Goal: Task Accomplishment & Management: Use online tool/utility

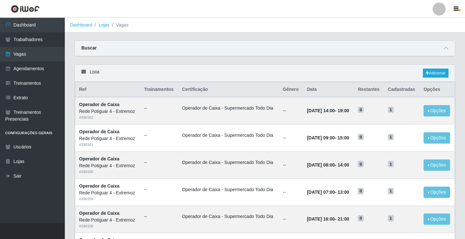
click at [42, 56] on link "Vagas" at bounding box center [32, 54] width 65 height 15
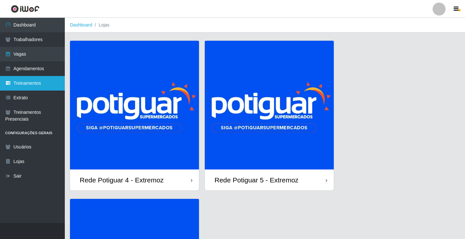
click at [43, 79] on link "Treinamentos" at bounding box center [32, 83] width 65 height 15
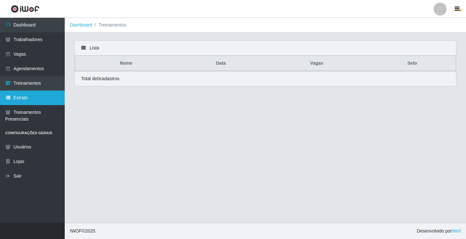
click at [36, 98] on link "Extrato" at bounding box center [32, 98] width 65 height 15
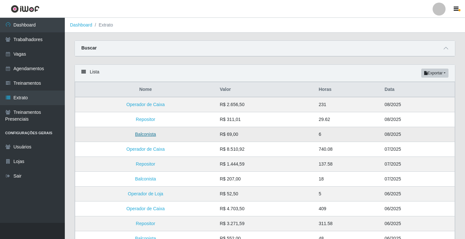
click at [149, 133] on link "Balconista" at bounding box center [145, 134] width 21 height 5
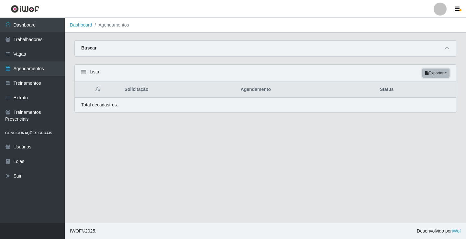
click at [442, 75] on button "Exportar" at bounding box center [436, 73] width 27 height 9
click at [418, 87] on button "PDF" at bounding box center [424, 86] width 51 height 14
click at [439, 74] on button "Exportar" at bounding box center [436, 73] width 27 height 9
click at [448, 49] on icon at bounding box center [447, 48] width 5 height 5
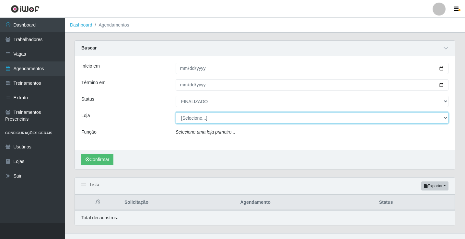
click at [198, 114] on select "[Selecione...] Rede Potiguar 4 - Extremoz Rede Potiguar 5 - Extremoz Rede Potig…" at bounding box center [312, 117] width 273 height 11
select select "79"
click at [176, 113] on select "[Selecione...] Rede Potiguar 4 - Extremoz Rede Potiguar 5 - Extremoz Rede Potig…" at bounding box center [312, 117] width 273 height 11
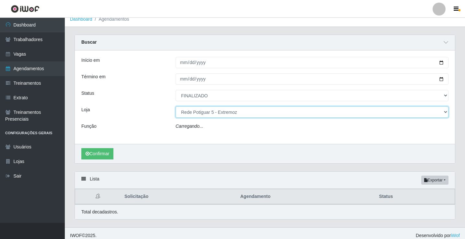
scroll to position [11, 0]
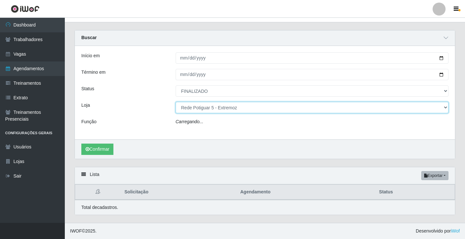
select select "78"
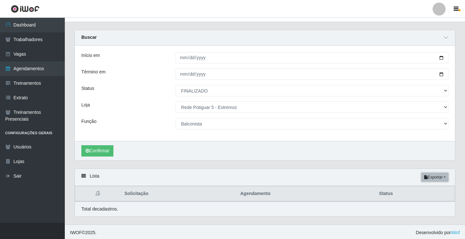
click at [429, 178] on button "Exportar" at bounding box center [434, 177] width 27 height 9
click at [414, 191] on button "PDF" at bounding box center [422, 190] width 51 height 14
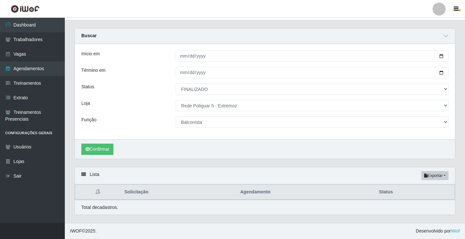
scroll to position [13, 0]
click at [431, 177] on button "Exportar" at bounding box center [434, 175] width 27 height 9
click at [407, 185] on button "PDF" at bounding box center [422, 188] width 51 height 14
click at [52, 89] on link "Treinamentos" at bounding box center [32, 83] width 65 height 15
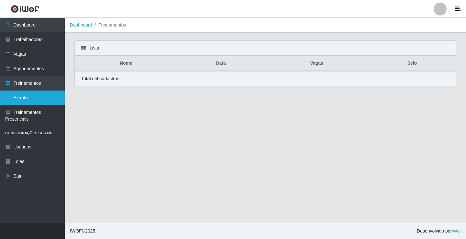
click at [40, 97] on link "Extrato" at bounding box center [32, 98] width 65 height 15
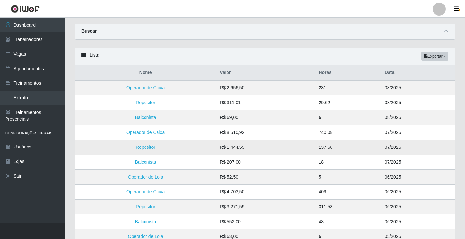
scroll to position [32, 0]
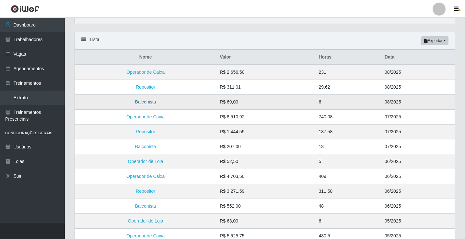
click at [148, 103] on link "Balconista" at bounding box center [145, 101] width 21 height 5
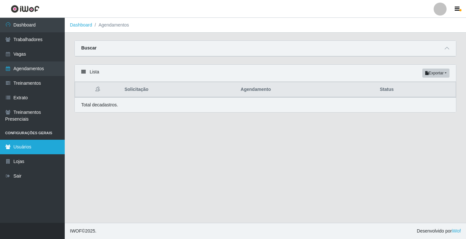
click at [36, 152] on link "Usuários" at bounding box center [32, 147] width 65 height 15
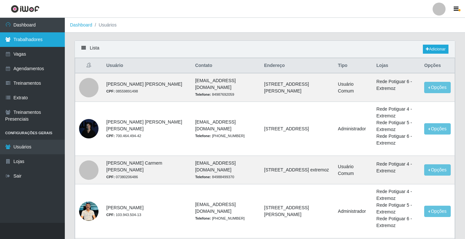
click at [22, 40] on link "Trabalhadores" at bounding box center [32, 39] width 65 height 15
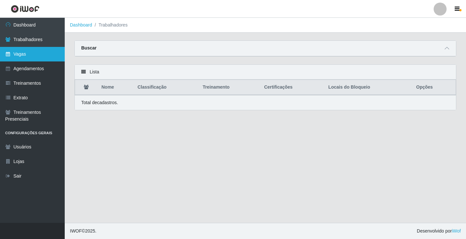
click at [22, 52] on link "Vagas" at bounding box center [32, 54] width 65 height 15
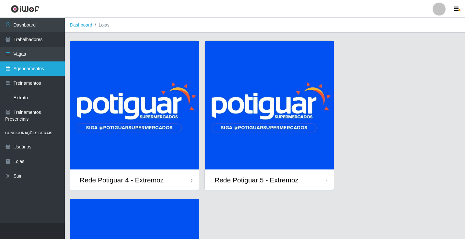
click at [29, 69] on link "Agendamentos" at bounding box center [32, 69] width 65 height 15
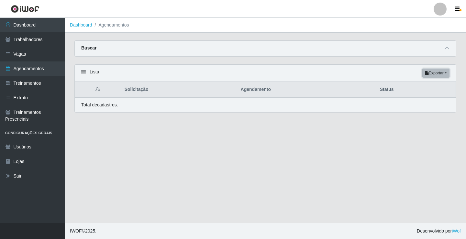
click at [432, 75] on button "Exportar" at bounding box center [436, 73] width 27 height 9
click at [416, 86] on button "PDF" at bounding box center [424, 86] width 51 height 14
click at [82, 71] on icon at bounding box center [83, 72] width 5 height 5
click at [84, 50] on strong "Buscar" at bounding box center [88, 47] width 15 height 5
click at [87, 49] on strong "Buscar" at bounding box center [88, 47] width 15 height 5
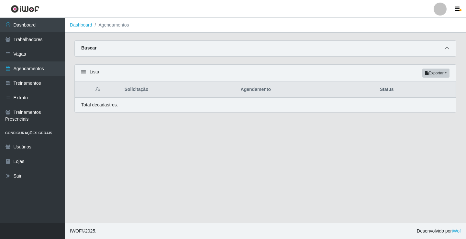
click at [448, 49] on icon at bounding box center [447, 48] width 5 height 5
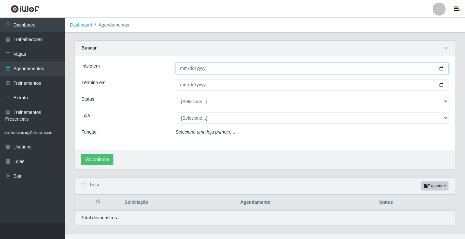
click at [180, 68] on input "Início em" at bounding box center [312, 68] width 273 height 11
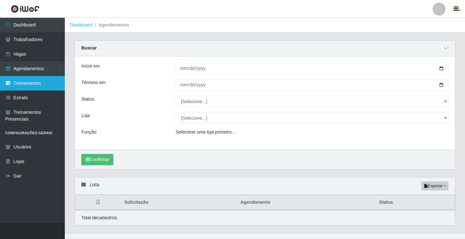
click at [40, 81] on link "Treinamentos" at bounding box center [32, 83] width 65 height 15
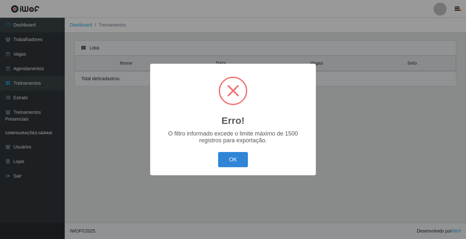
drag, startPoint x: 228, startPoint y: 163, endPoint x: 191, endPoint y: 148, distance: 39.8
click at [228, 162] on button "OK" at bounding box center [233, 159] width 30 height 15
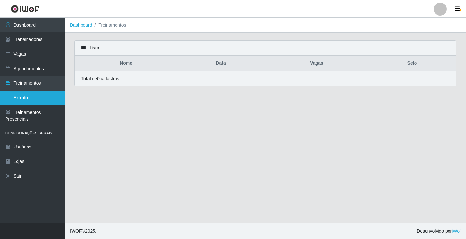
click at [29, 94] on link "Extrato" at bounding box center [32, 98] width 65 height 15
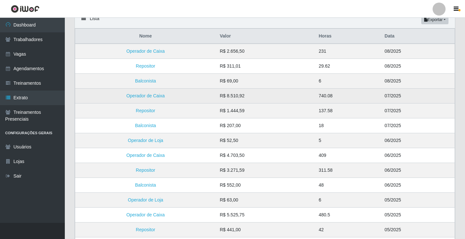
scroll to position [65, 0]
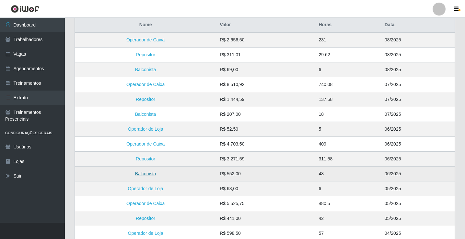
click at [154, 173] on link "Balconista" at bounding box center [145, 173] width 21 height 5
select select "FINALIZADO"
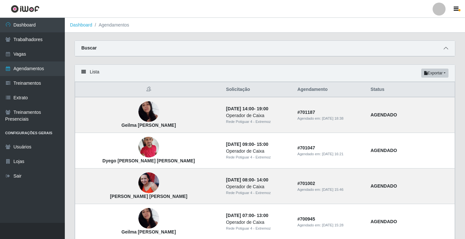
click at [448, 49] on span at bounding box center [446, 48] width 8 height 7
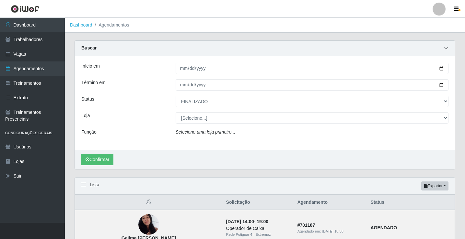
click at [448, 49] on span at bounding box center [446, 48] width 8 height 7
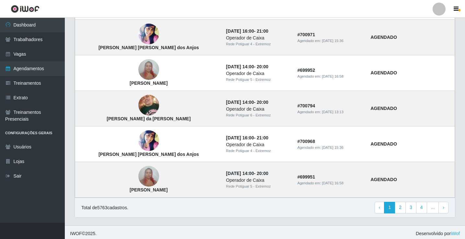
scroll to position [437, 0]
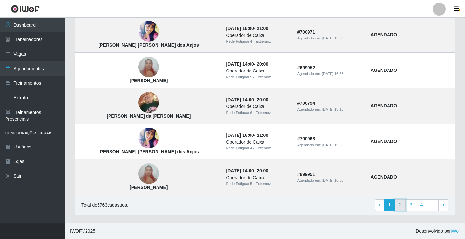
click at [403, 206] on link "2" at bounding box center [399, 206] width 11 height 12
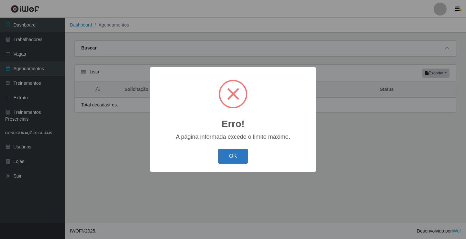
click at [240, 160] on button "OK" at bounding box center [233, 156] width 30 height 15
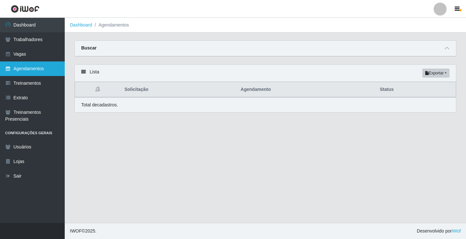
click at [52, 69] on link "Agendamentos" at bounding box center [32, 69] width 65 height 15
click at [51, 70] on link "Agendamentos" at bounding box center [32, 69] width 65 height 15
click at [48, 70] on link "Agendamentos" at bounding box center [32, 69] width 65 height 15
click at [447, 50] on icon at bounding box center [447, 48] width 5 height 5
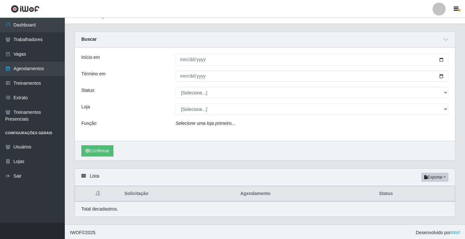
scroll to position [11, 0]
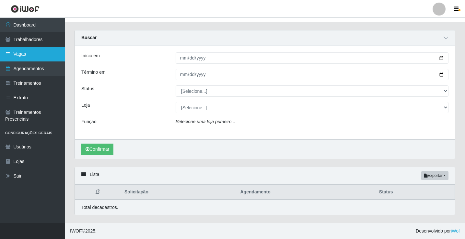
click at [41, 52] on link "Vagas" at bounding box center [32, 54] width 65 height 15
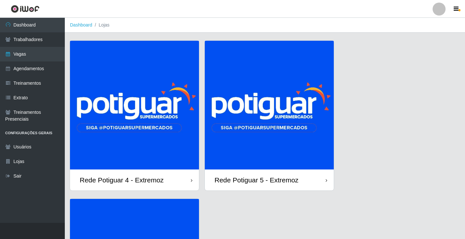
click at [247, 132] on img at bounding box center [269, 105] width 129 height 129
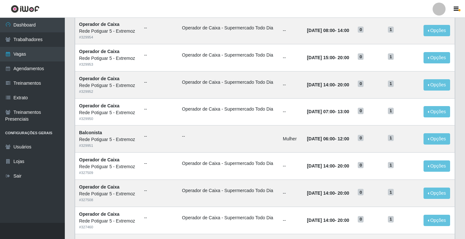
scroll to position [259, 0]
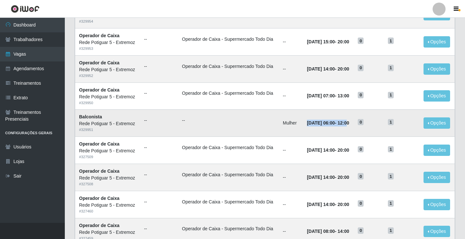
drag, startPoint x: 300, startPoint y: 123, endPoint x: 352, endPoint y: 122, distance: 52.2
click at [349, 122] on strong "[DATE] 06:00 - 12:00" at bounding box center [328, 122] width 42 height 5
click at [38, 58] on link "Vagas" at bounding box center [32, 54] width 65 height 15
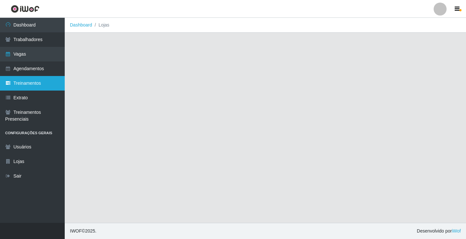
click at [37, 84] on link "Treinamentos" at bounding box center [32, 83] width 65 height 15
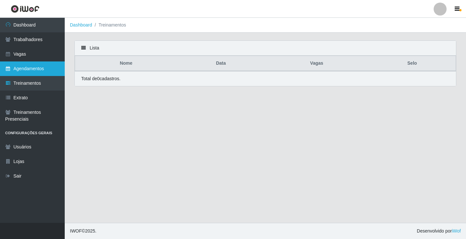
click at [40, 74] on link "Agendamentos" at bounding box center [32, 69] width 65 height 15
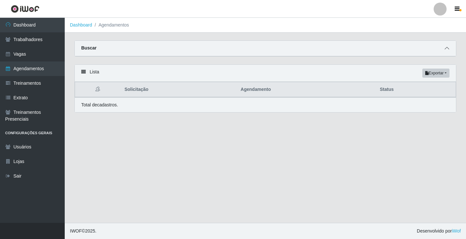
click at [449, 48] on icon at bounding box center [447, 48] width 5 height 5
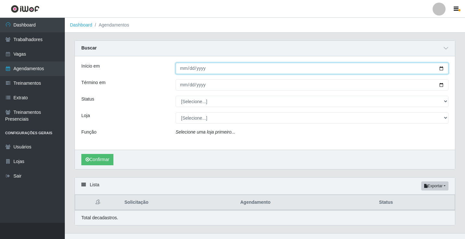
click at [183, 69] on input "Início em" at bounding box center [312, 68] width 273 height 11
type input "[DATE]"
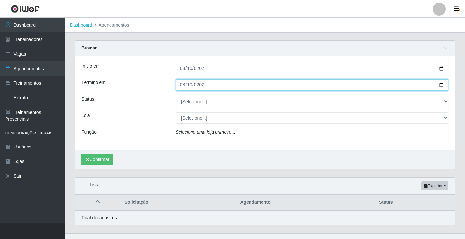
type input "[DATE]"
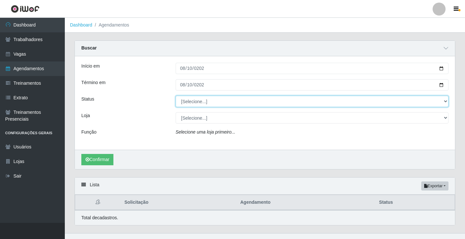
click at [198, 99] on select "[Selecione...] AGENDADO AGUARDANDO LIBERAR EM ANDAMENTO EM REVISÃO FINALIZADO C…" at bounding box center [312, 101] width 273 height 11
select select "FINALIZADO"
click at [176, 96] on select "[Selecione...] AGENDADO AGUARDANDO LIBERAR EM ANDAMENTO EM REVISÃO FINALIZADO C…" at bounding box center [312, 101] width 273 height 11
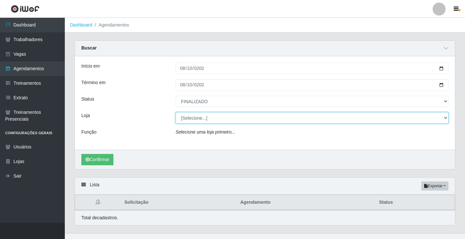
click at [190, 118] on select "[Selecione...] Rede Potiguar 4 - Extremoz Rede Potiguar 5 - Extremoz Rede Potig…" at bounding box center [312, 117] width 273 height 11
select select "79"
click at [176, 113] on select "[Selecione...] Rede Potiguar 4 - Extremoz Rede Potiguar 5 - Extremoz Rede Potig…" at bounding box center [312, 117] width 273 height 11
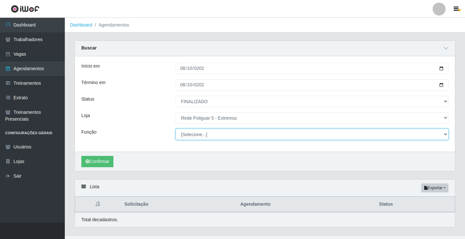
click at [206, 139] on select "[Selecione...] ASG Balconista Embalador Operador de Caixa Operador de Loja Repo…" at bounding box center [312, 134] width 273 height 11
select select "78"
click at [176, 129] on select "[Selecione...] ASG Balconista Embalador Operador de Caixa Operador de Loja Repo…" at bounding box center [312, 134] width 273 height 11
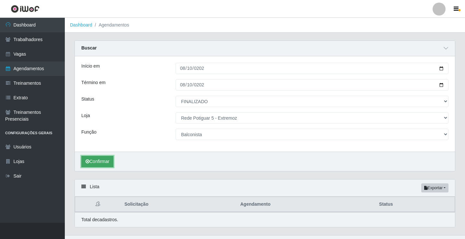
click at [112, 160] on button "Confirmar" at bounding box center [97, 161] width 32 height 11
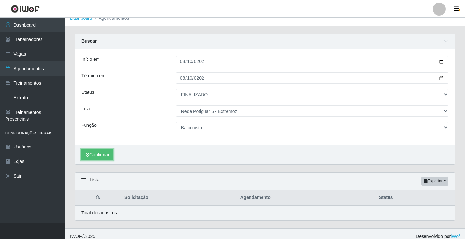
scroll to position [13, 0]
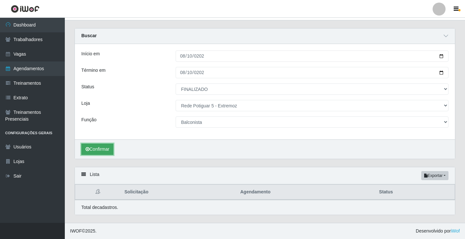
click at [97, 153] on button "Confirmar" at bounding box center [97, 149] width 32 height 11
click at [90, 175] on div "Lista Exportar PDF Excel" at bounding box center [265, 175] width 380 height 17
click at [440, 177] on button "Exportar" at bounding box center [434, 175] width 27 height 9
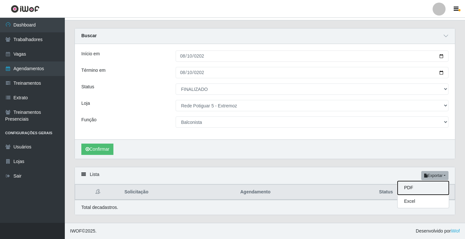
click at [411, 191] on button "PDF" at bounding box center [422, 188] width 51 height 14
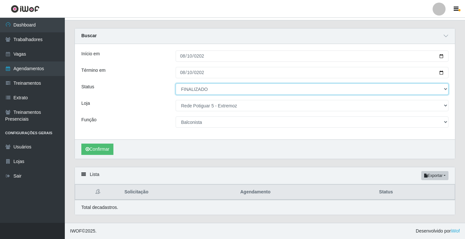
click at [205, 92] on select "[Selecione...] AGENDADO AGUARDANDO LIBERAR EM ANDAMENTO EM REVISÃO FINALIZADO C…" at bounding box center [312, 89] width 273 height 11
select select "[Selecione...]"
click at [176, 84] on select "[Selecione...] AGENDADO AGUARDANDO LIBERAR EM ANDAMENTO EM REVISÃO FINALIZADO C…" at bounding box center [312, 89] width 273 height 11
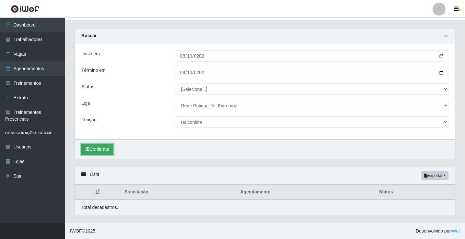
click at [100, 150] on button "Confirmar" at bounding box center [97, 149] width 32 height 11
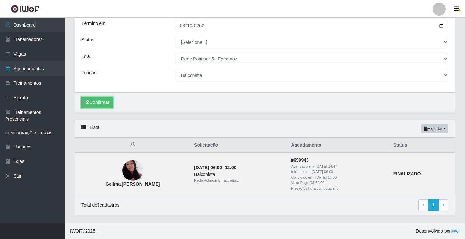
scroll to position [13, 0]
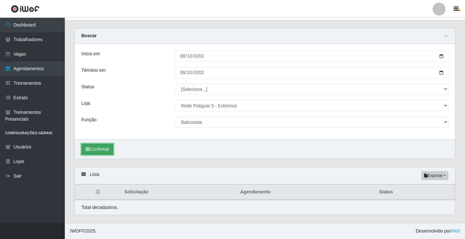
click at [104, 146] on button "Confirmar" at bounding box center [97, 149] width 32 height 11
click at [438, 178] on button "Exportar" at bounding box center [434, 175] width 27 height 9
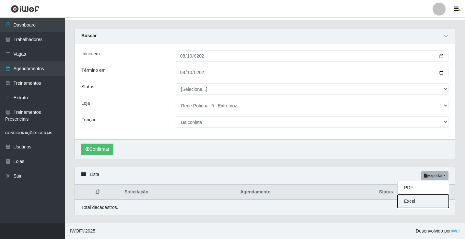
click at [412, 199] on button "Excel" at bounding box center [422, 201] width 51 height 13
click at [284, 159] on div "Confirmar" at bounding box center [265, 149] width 380 height 19
click at [81, 174] on icon at bounding box center [83, 174] width 5 height 5
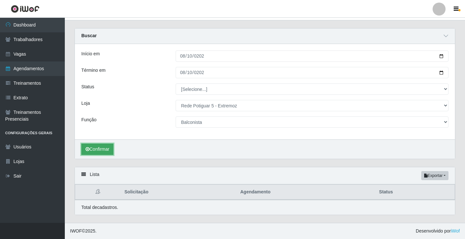
click at [103, 153] on button "Confirmar" at bounding box center [97, 149] width 32 height 11
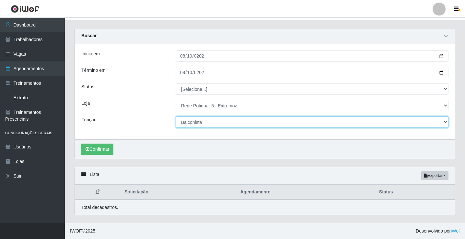
click at [217, 120] on select "[Selecione...] ASG Balconista Embalador Operador de Caixa Operador de Loja Repo…" at bounding box center [312, 122] width 273 height 11
select select "[Selecione...]"
click at [176, 117] on select "[Selecione...] ASG Balconista Embalador Operador de Caixa Operador de Loja Repo…" at bounding box center [312, 122] width 273 height 11
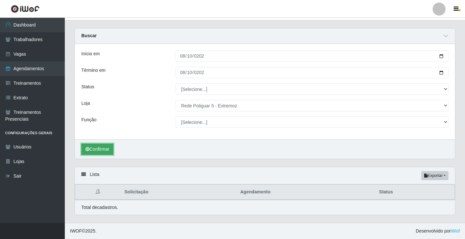
click at [102, 148] on button "Confirmar" at bounding box center [97, 149] width 32 height 11
